Goal: Book appointment/travel/reservation

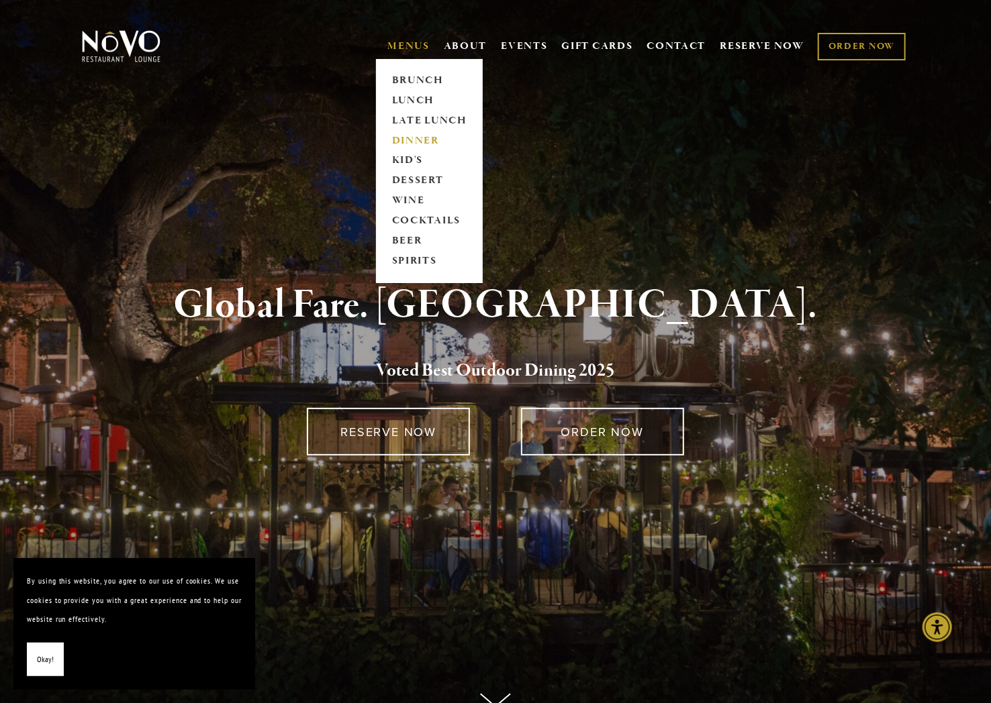
click at [411, 138] on link "DINNER" at bounding box center [429, 141] width 84 height 20
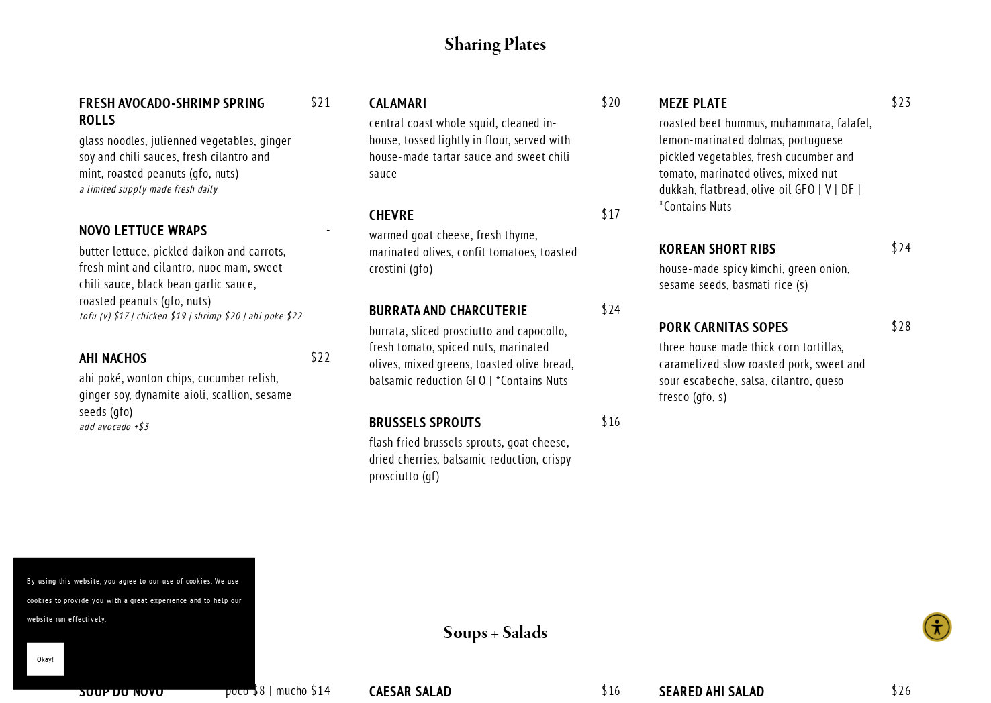
scroll to position [939, 0]
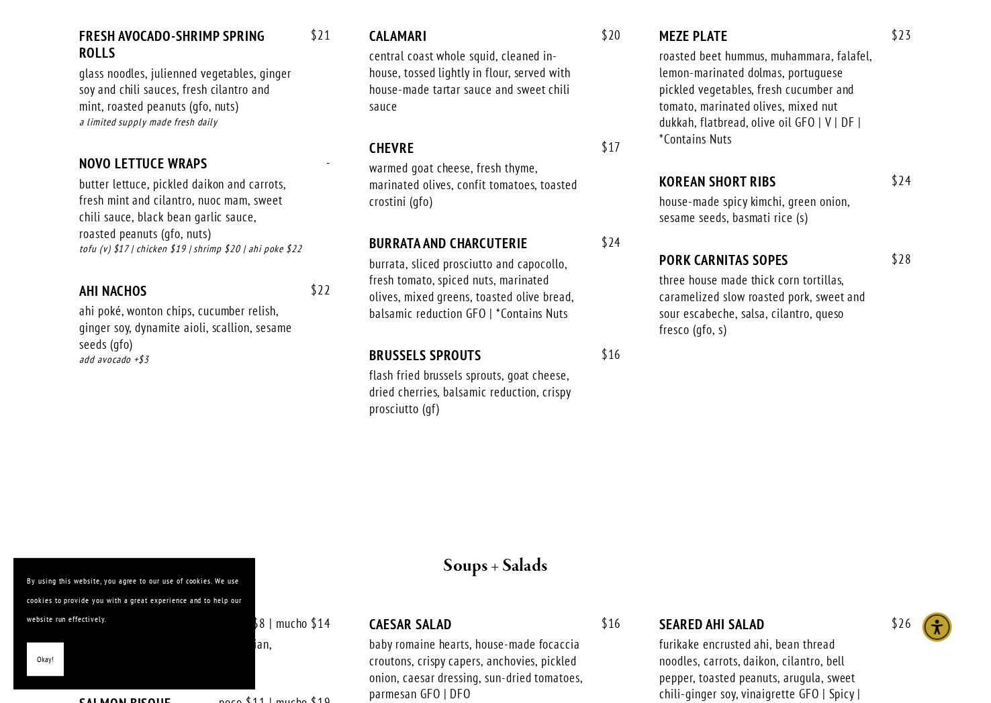
click at [44, 657] on span "Okay!" at bounding box center [45, 659] width 17 height 19
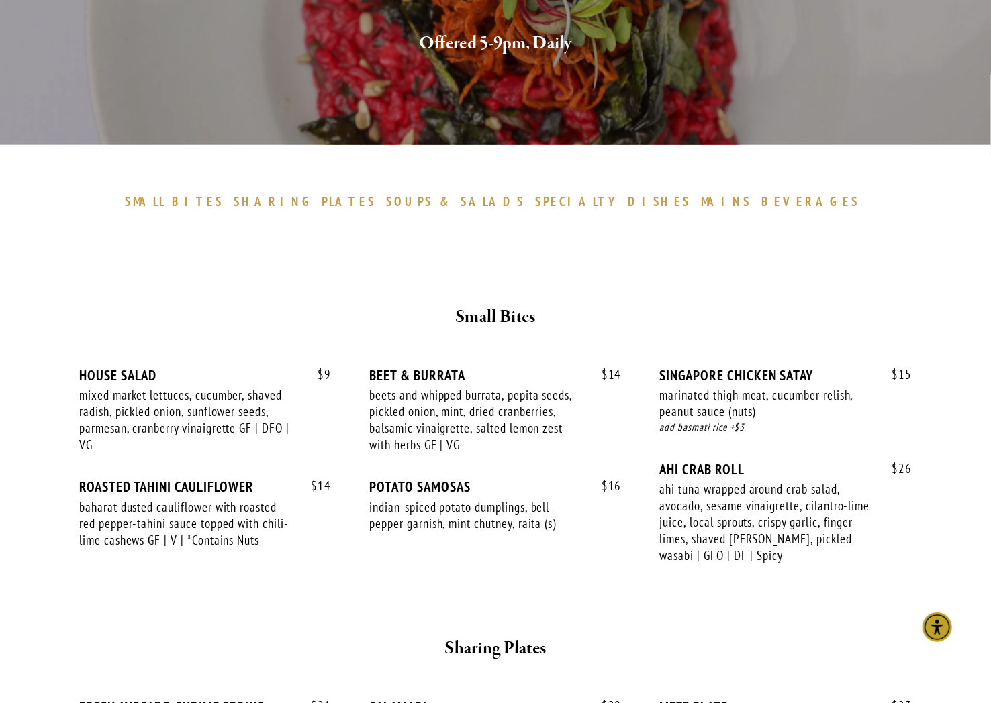
scroll to position [0, 0]
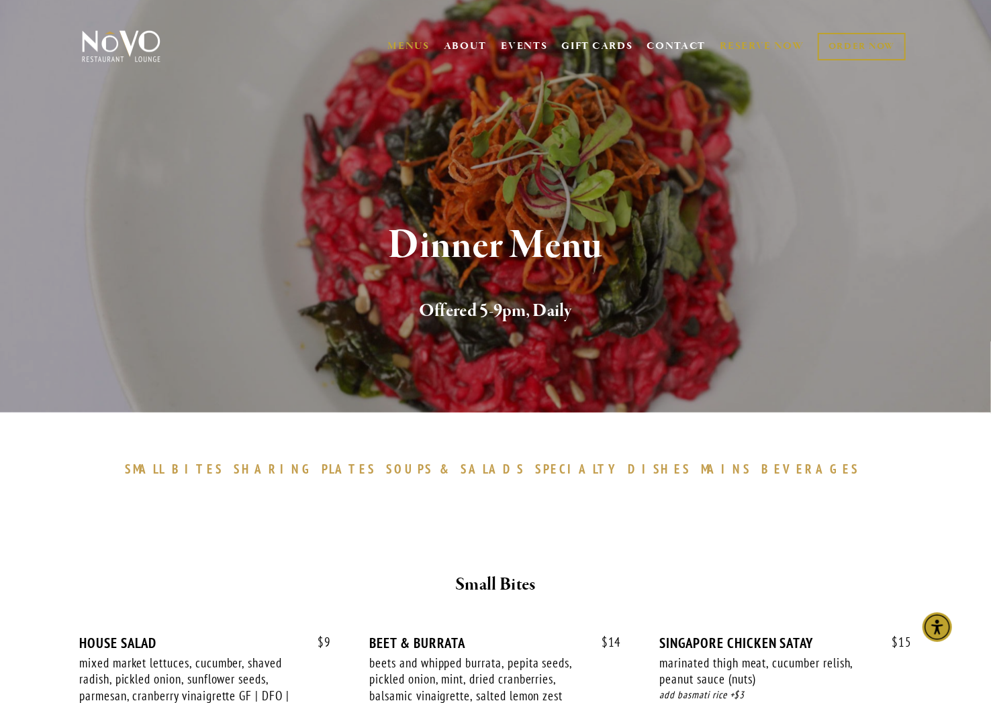
click at [746, 44] on link "RESERVE NOW" at bounding box center [761, 47] width 85 height 26
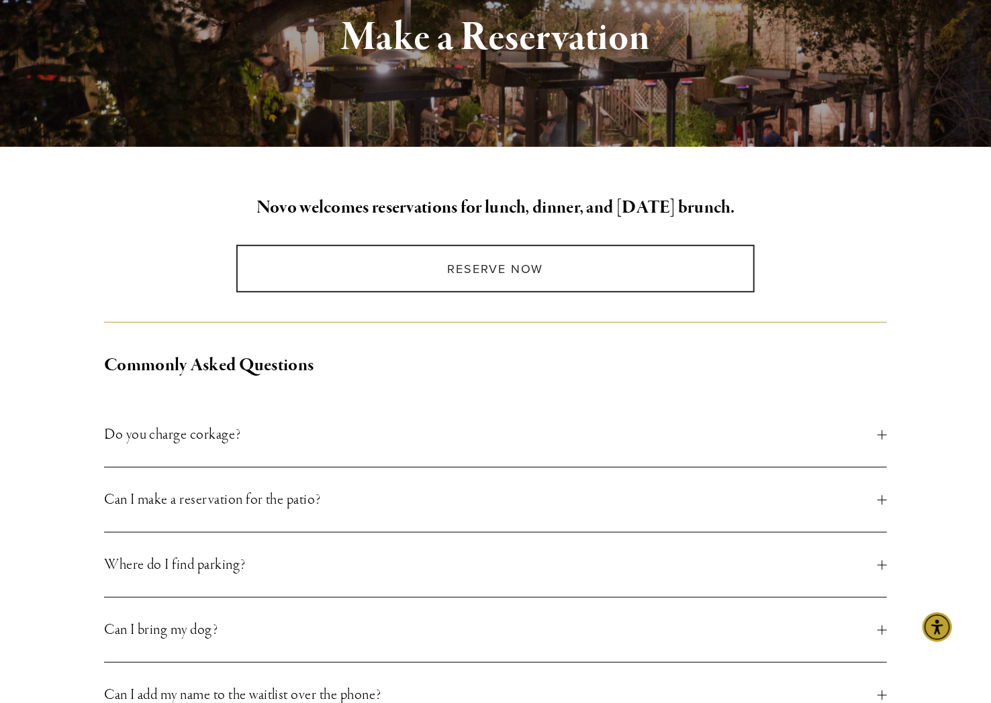
scroll to position [66, 0]
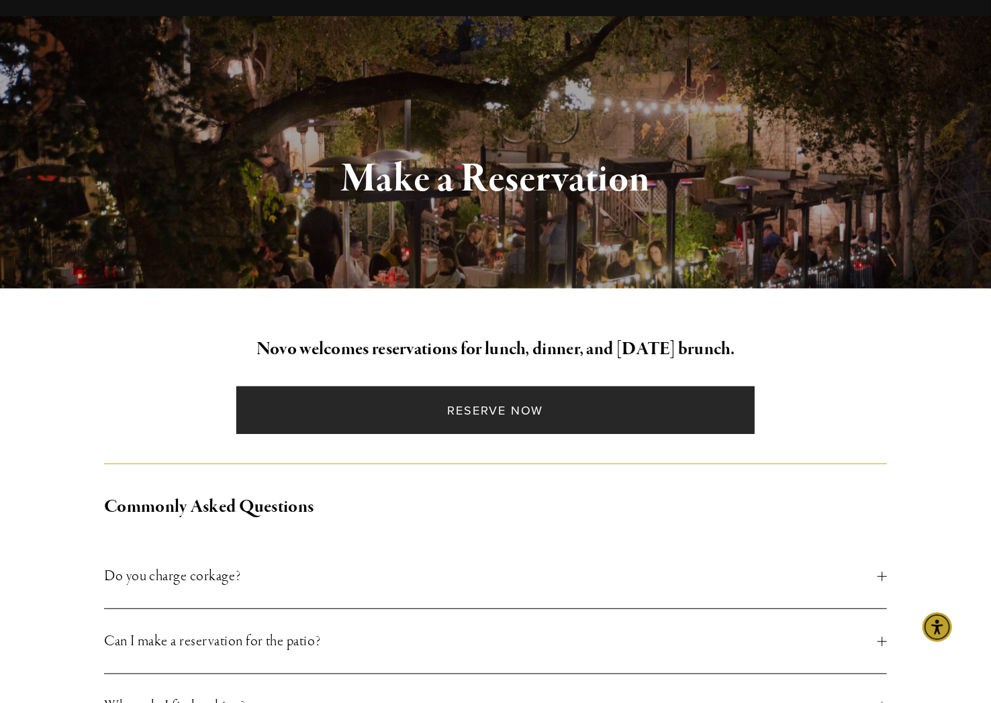
click at [499, 416] on link "Reserve Now" at bounding box center [494, 411] width 517 height 48
